Goal: Information Seeking & Learning: Learn about a topic

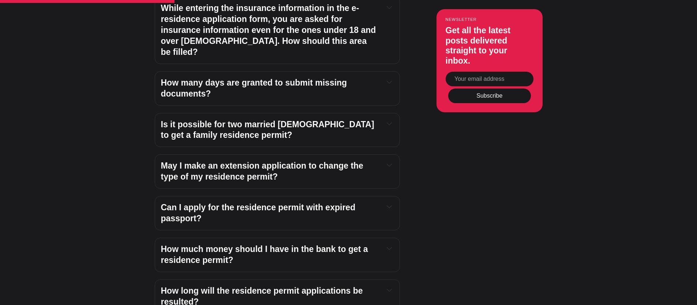
click at [391, 204] on icon at bounding box center [389, 206] width 5 height 5
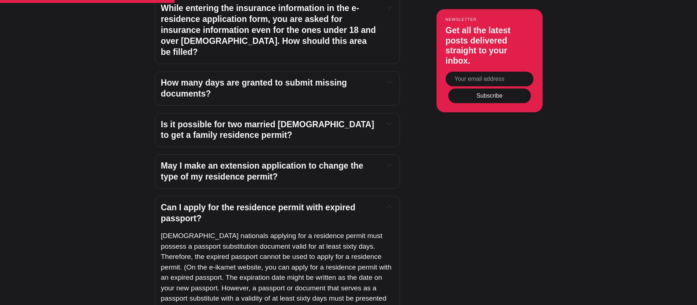
click at [391, 205] on icon at bounding box center [389, 206] width 5 height 2
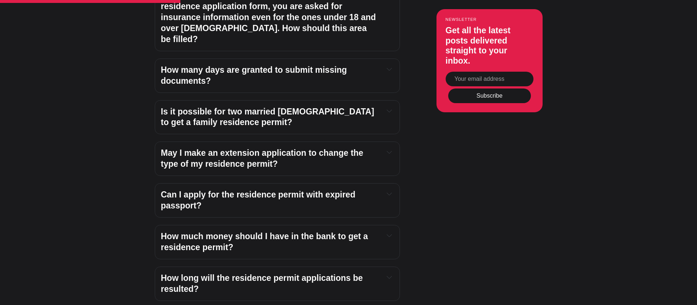
scroll to position [1213, 0]
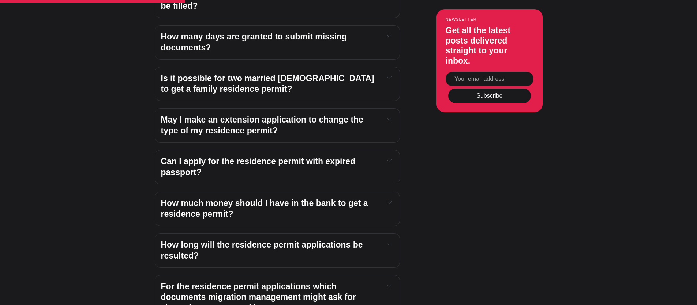
click at [390, 200] on icon at bounding box center [389, 202] width 5 height 5
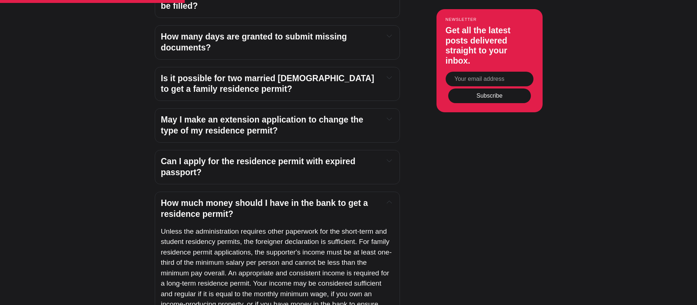
click at [390, 200] on icon at bounding box center [389, 202] width 5 height 5
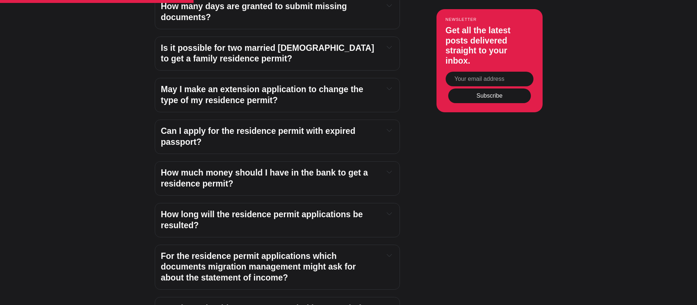
scroll to position [1255, 0]
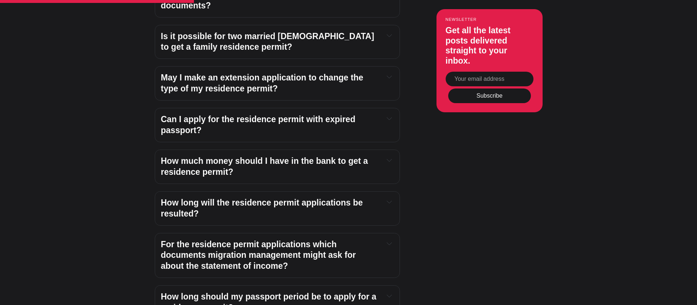
click at [389, 199] on icon at bounding box center [389, 201] width 5 height 5
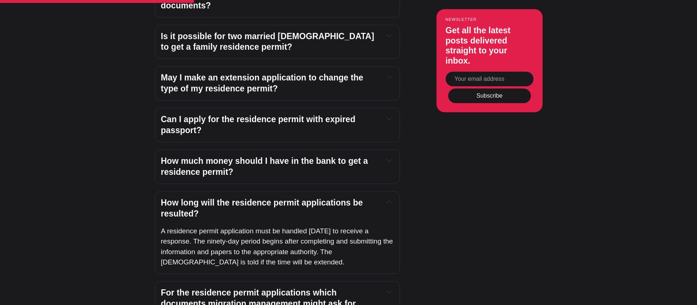
click at [389, 199] on icon at bounding box center [389, 201] width 5 height 5
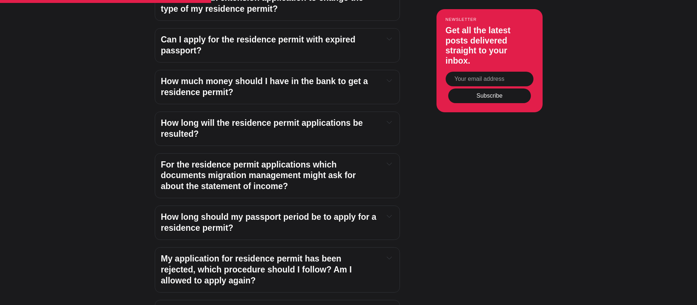
scroll to position [1345, 0]
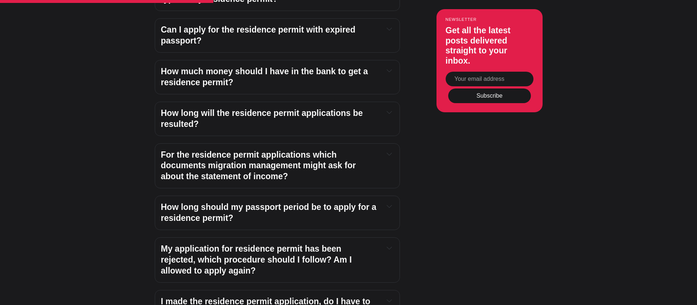
click at [391, 151] on icon at bounding box center [389, 153] width 5 height 5
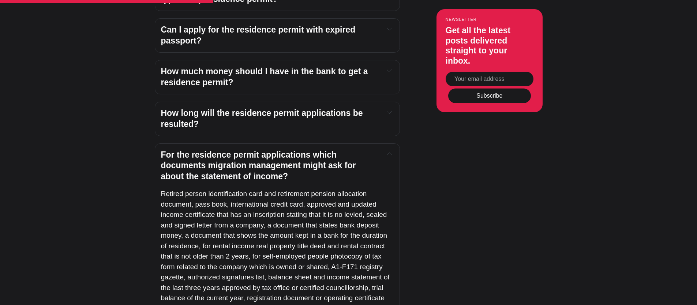
click at [391, 151] on icon at bounding box center [389, 153] width 5 height 5
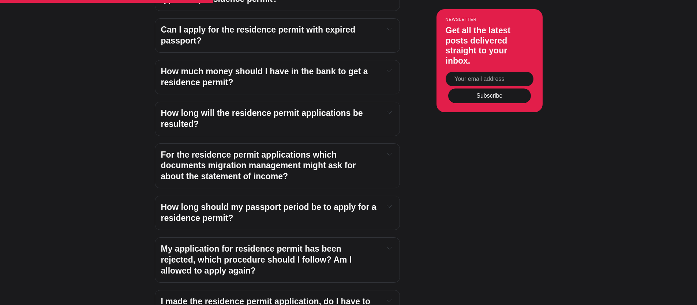
click at [389, 204] on icon at bounding box center [389, 206] width 5 height 5
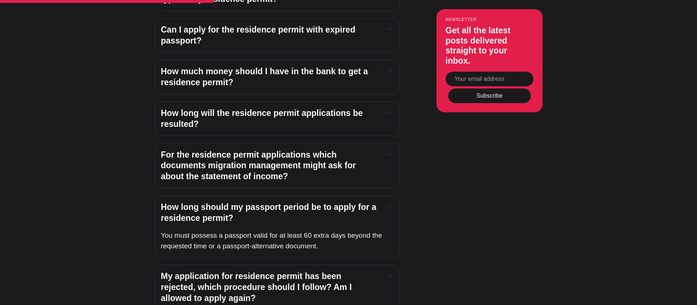
click at [389, 204] on icon at bounding box center [389, 206] width 5 height 5
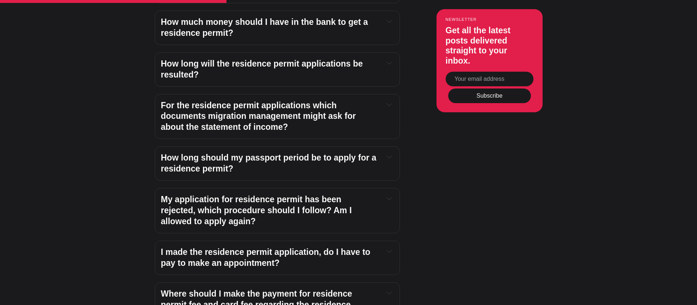
scroll to position [1405, 0]
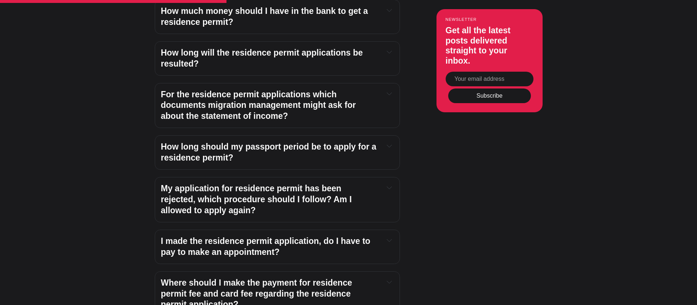
click at [390, 143] on icon at bounding box center [389, 145] width 5 height 5
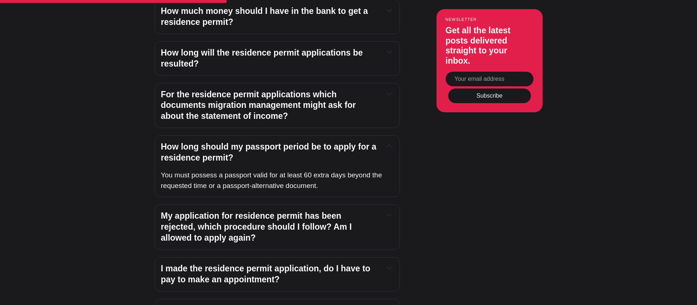
click at [390, 143] on icon at bounding box center [389, 145] width 5 height 5
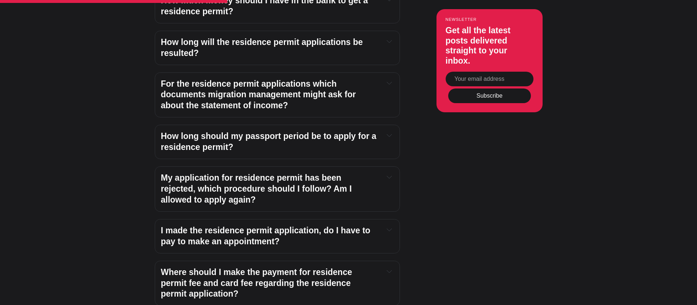
scroll to position [1416, 0]
click at [388, 174] on icon at bounding box center [389, 176] width 5 height 5
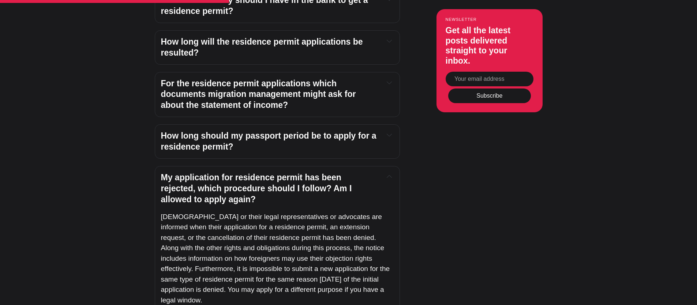
click at [388, 174] on icon at bounding box center [389, 176] width 5 height 5
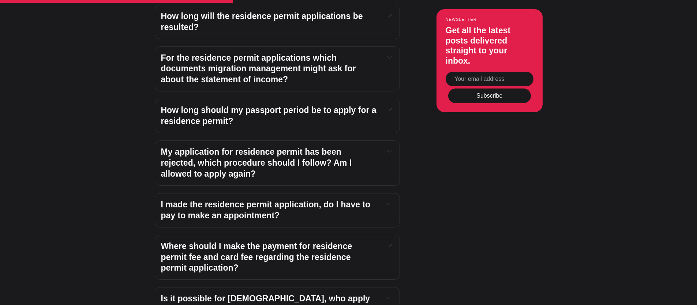
scroll to position [1445, 0]
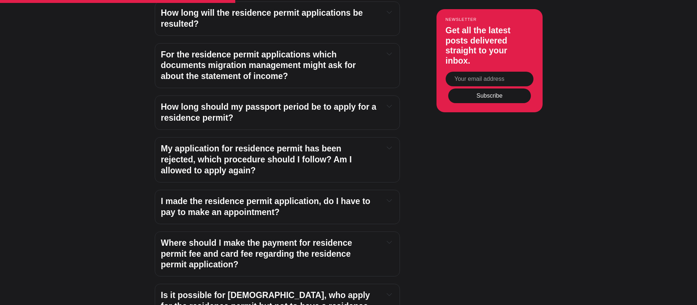
click at [392, 196] on button at bounding box center [389, 200] width 8 height 9
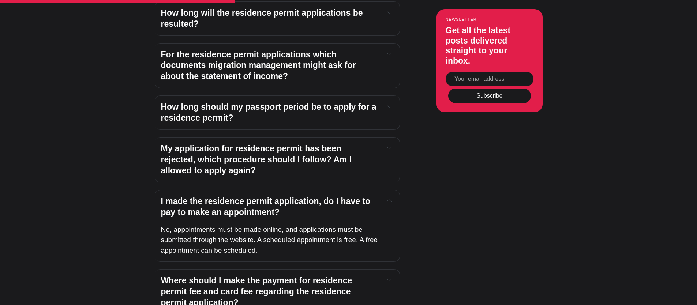
click at [393, 196] on button at bounding box center [389, 200] width 8 height 9
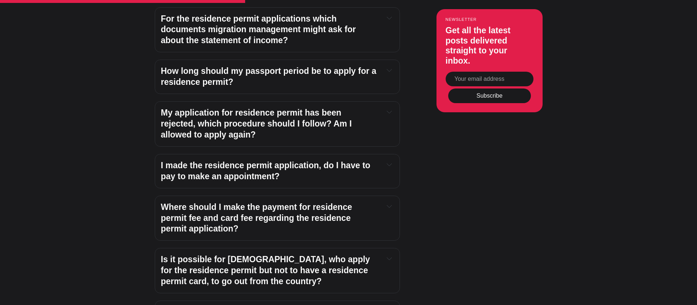
scroll to position [1490, 0]
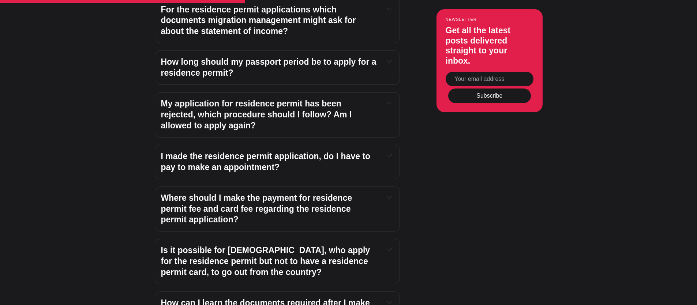
click at [392, 193] on button at bounding box center [389, 197] width 8 height 9
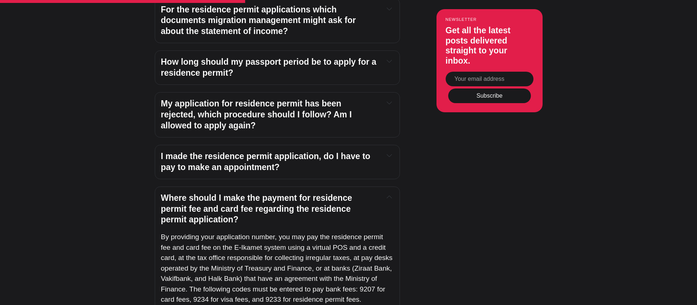
click at [392, 193] on button at bounding box center [389, 197] width 8 height 9
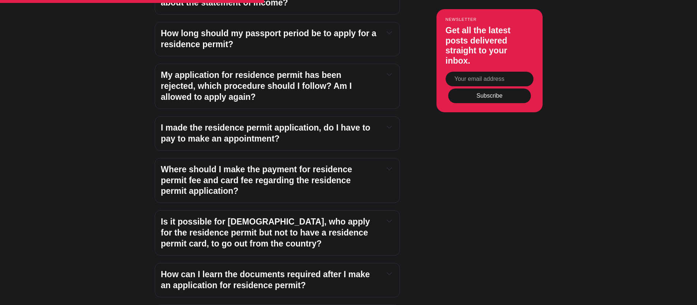
scroll to position [1597, 0]
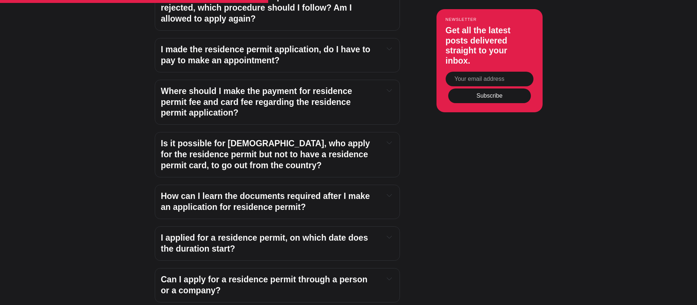
click at [390, 142] on icon at bounding box center [389, 143] width 5 height 2
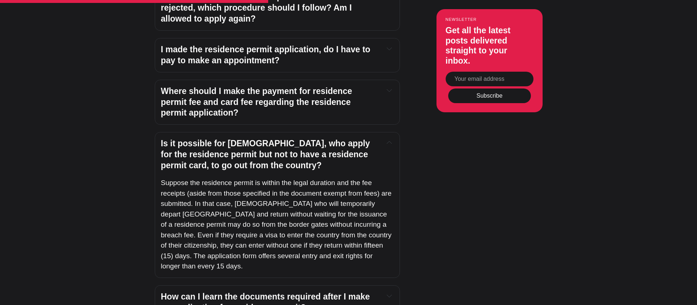
click at [390, 88] on icon at bounding box center [389, 90] width 5 height 5
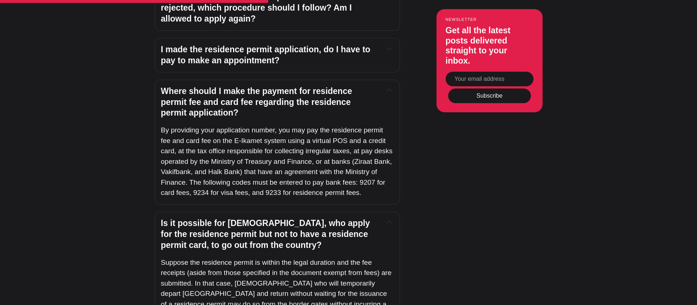
click at [390, 88] on icon at bounding box center [389, 90] width 5 height 5
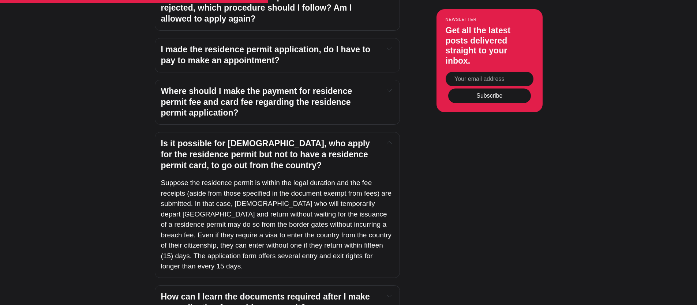
click at [385, 138] on button at bounding box center [389, 142] width 8 height 9
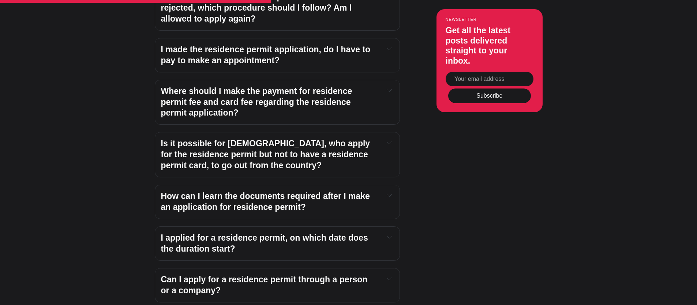
scroll to position [1619, 0]
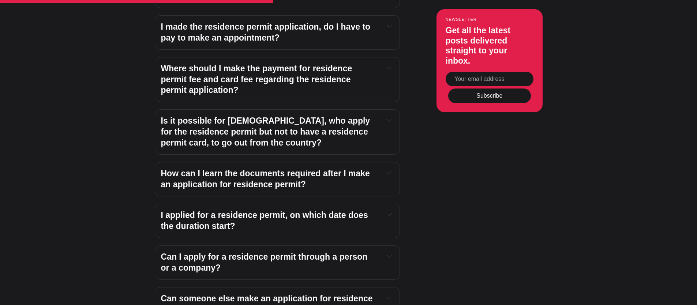
click at [389, 168] on button at bounding box center [389, 172] width 8 height 9
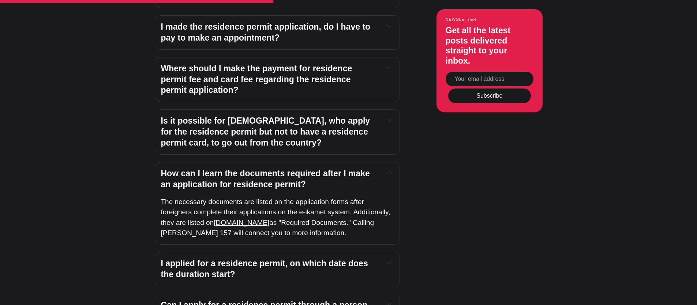
click at [389, 168] on button at bounding box center [389, 172] width 8 height 9
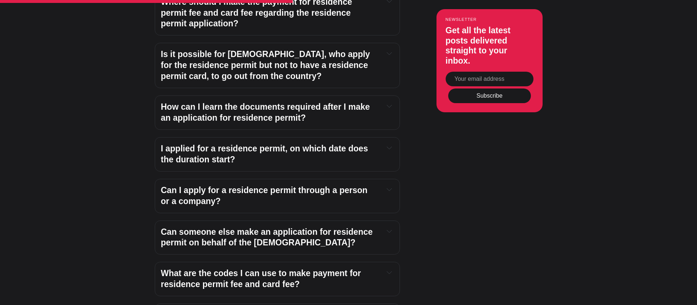
scroll to position [1713, 0]
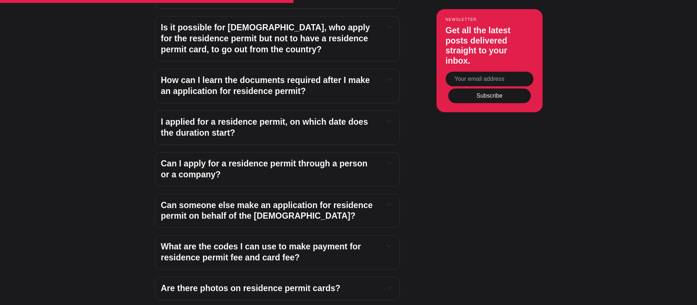
click at [389, 117] on div "I applied for a residence permit, on which date does the duration start?" at bounding box center [277, 128] width 233 height 22
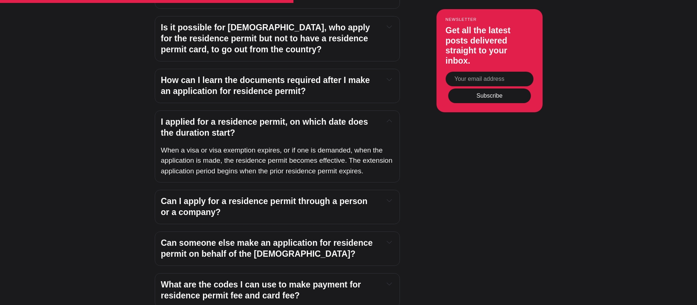
click at [391, 119] on icon at bounding box center [389, 121] width 5 height 5
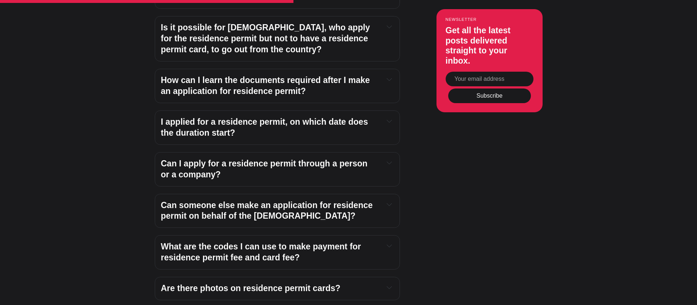
click at [391, 158] on button at bounding box center [389, 162] width 8 height 9
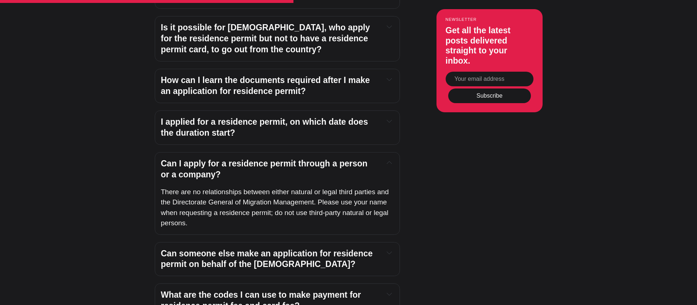
click at [391, 160] on icon at bounding box center [389, 162] width 5 height 5
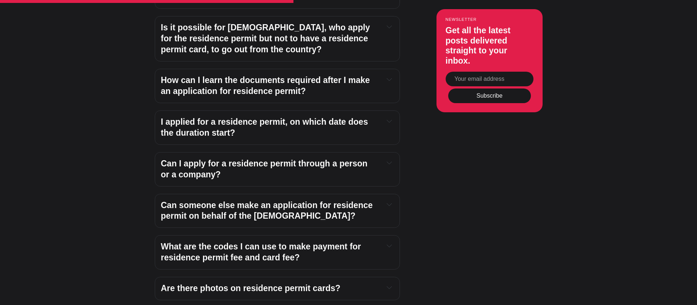
click at [387, 202] on icon at bounding box center [389, 204] width 5 height 5
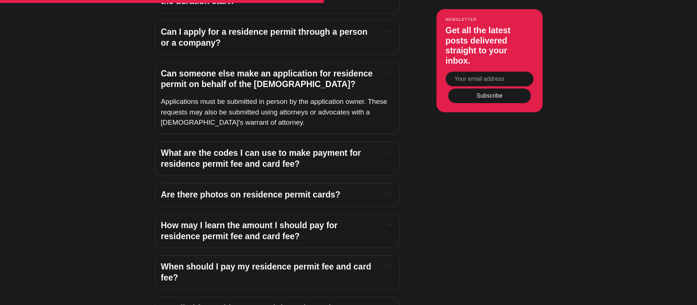
scroll to position [1973, 0]
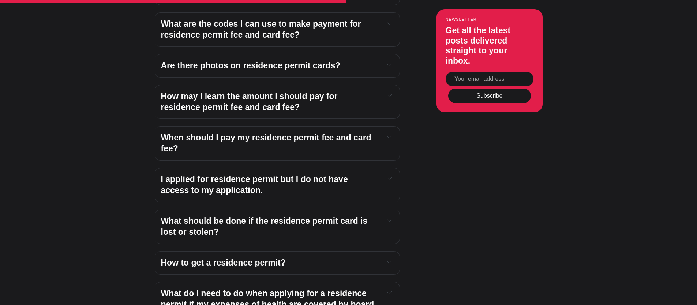
click at [380, 216] on div "What should be done if the residence permit card is lost or stolen?" at bounding box center [277, 227] width 233 height 22
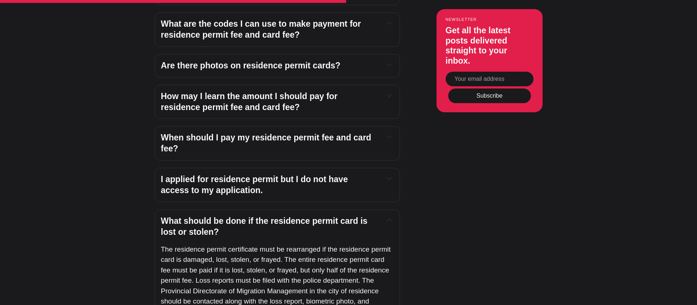
click at [387, 218] on icon at bounding box center [389, 220] width 5 height 5
